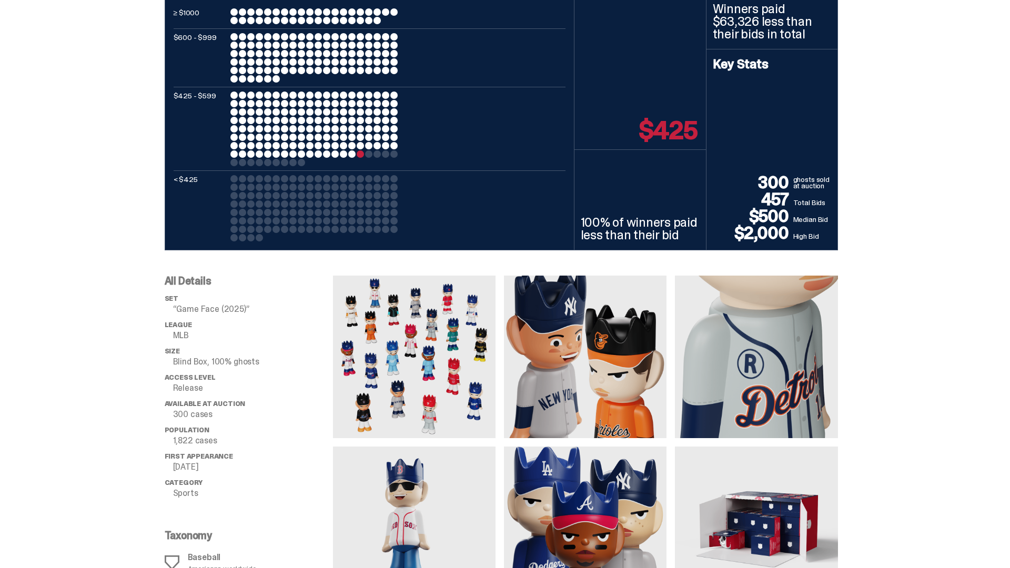
scroll to position [2557, 0]
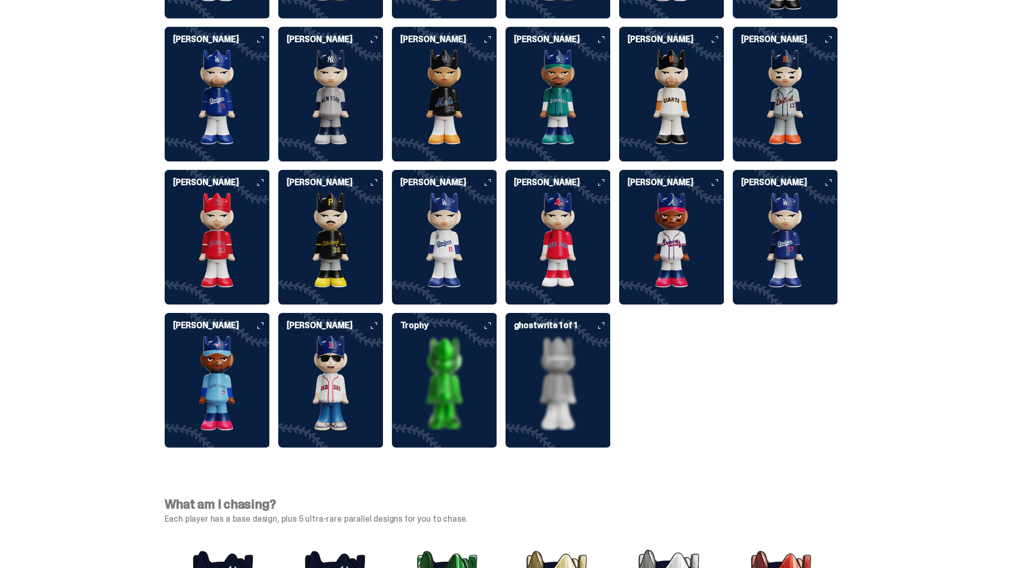
scroll to position [2823, 0]
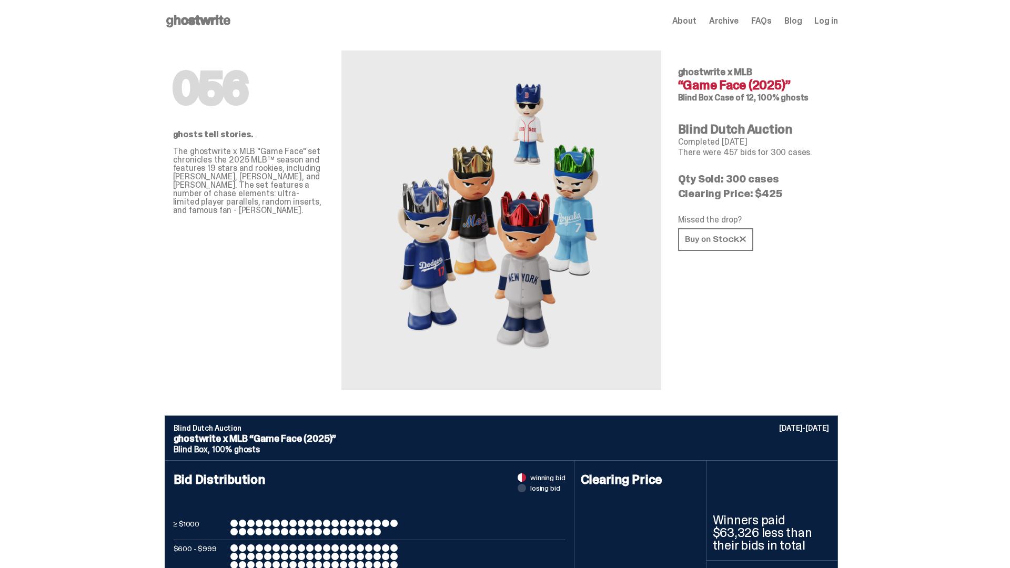
scroll to position [2823, 0]
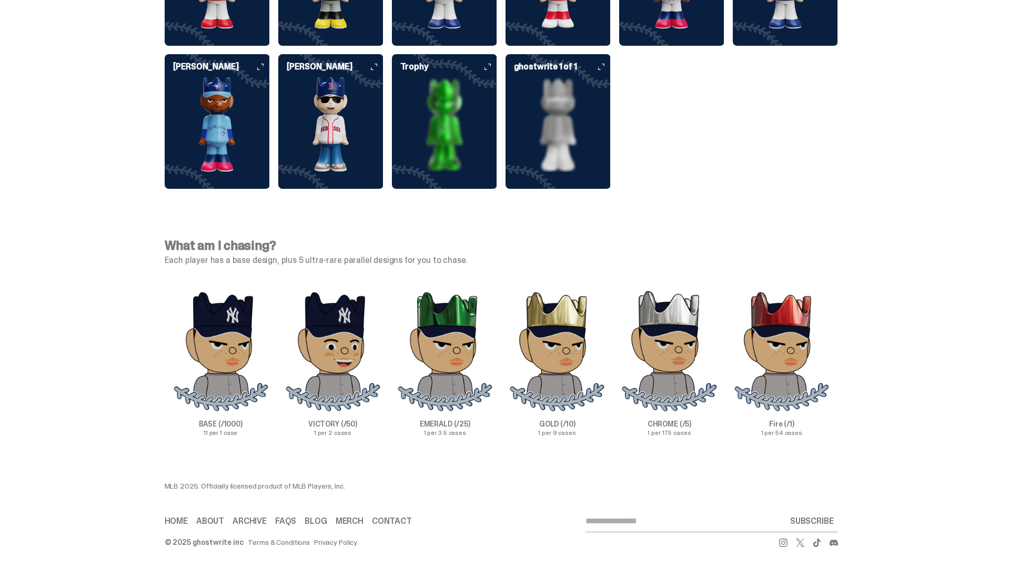
scroll to position [2823, 0]
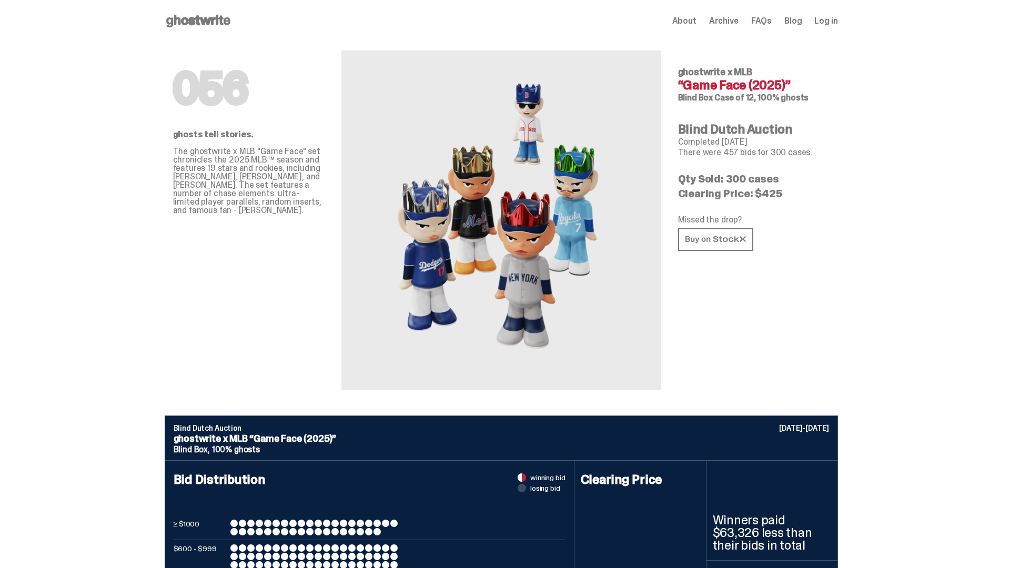
scroll to position [2823, 0]
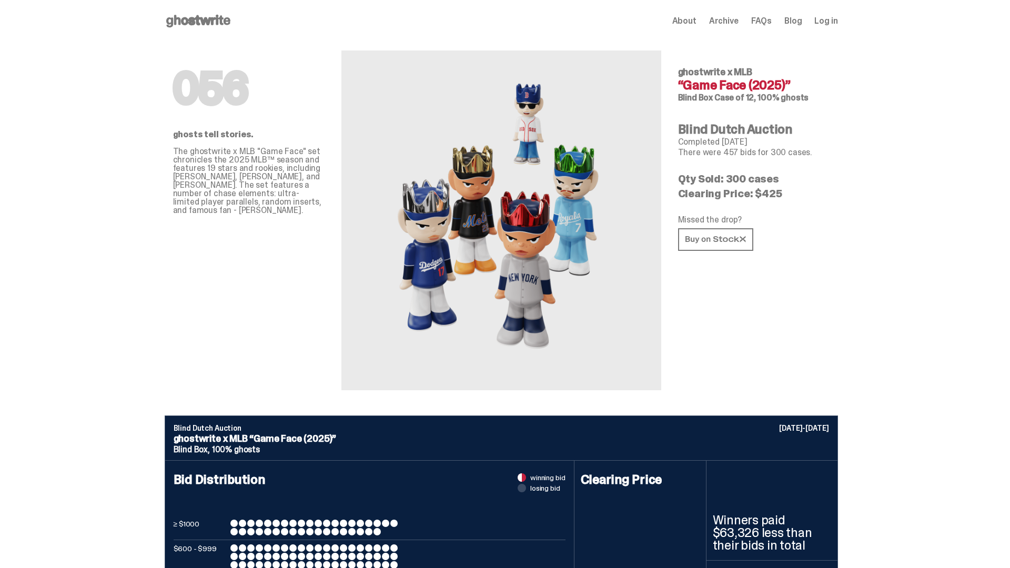
scroll to position [2823, 0]
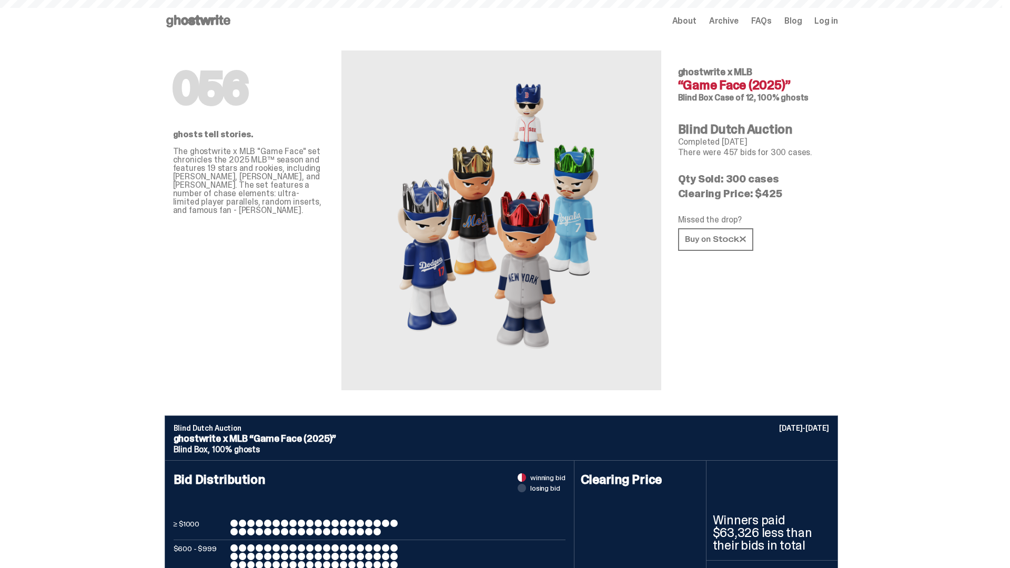
scroll to position [2823, 0]
